Goal: Task Accomplishment & Management: Manage account settings

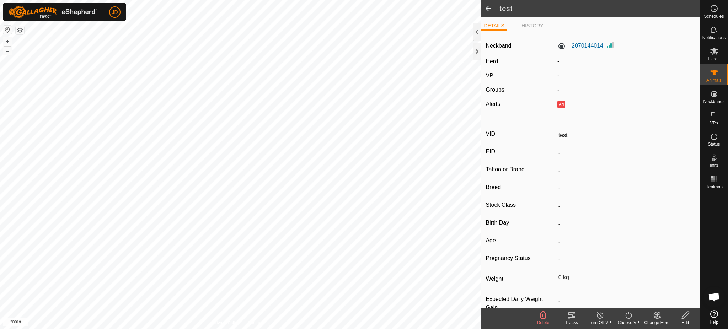
scroll to position [717, 0]
click at [579, 46] on label "2070144014" at bounding box center [581, 46] width 46 height 9
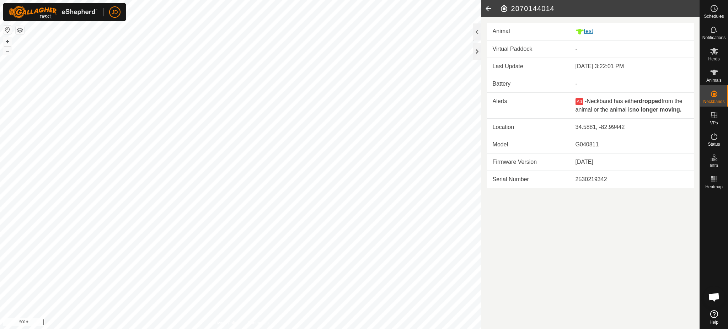
click at [588, 32] on div "test" at bounding box center [632, 31] width 113 height 9
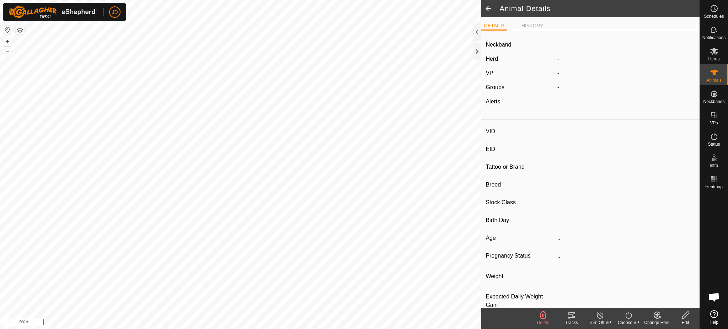
type input "test"
type input "-"
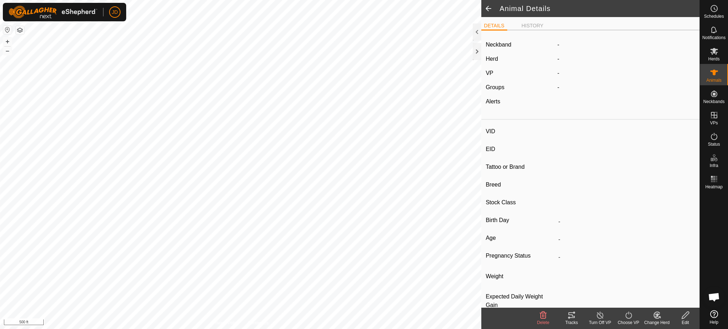
type input "0 kg"
type input "-"
